Goal: Error: Check status

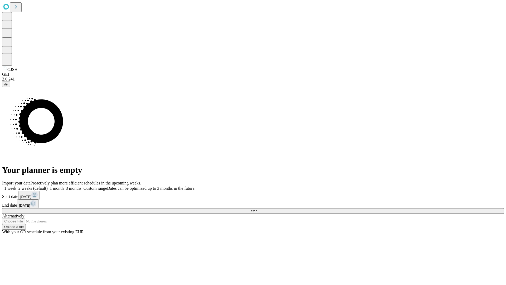
click at [257, 209] on span "Fetch" at bounding box center [253, 211] width 9 height 4
